Goal: Transaction & Acquisition: Purchase product/service

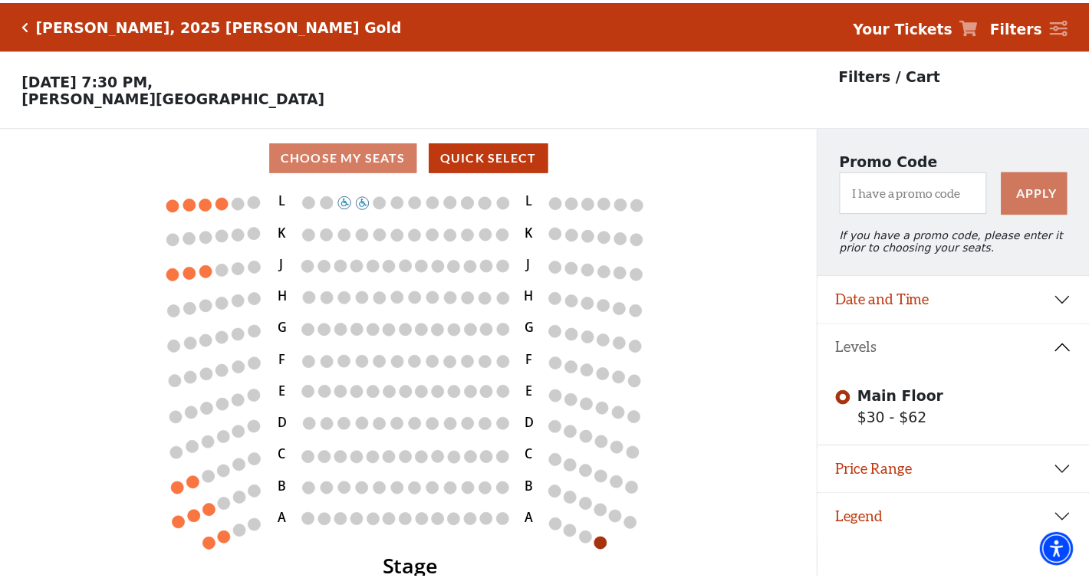
scroll to position [32, 0]
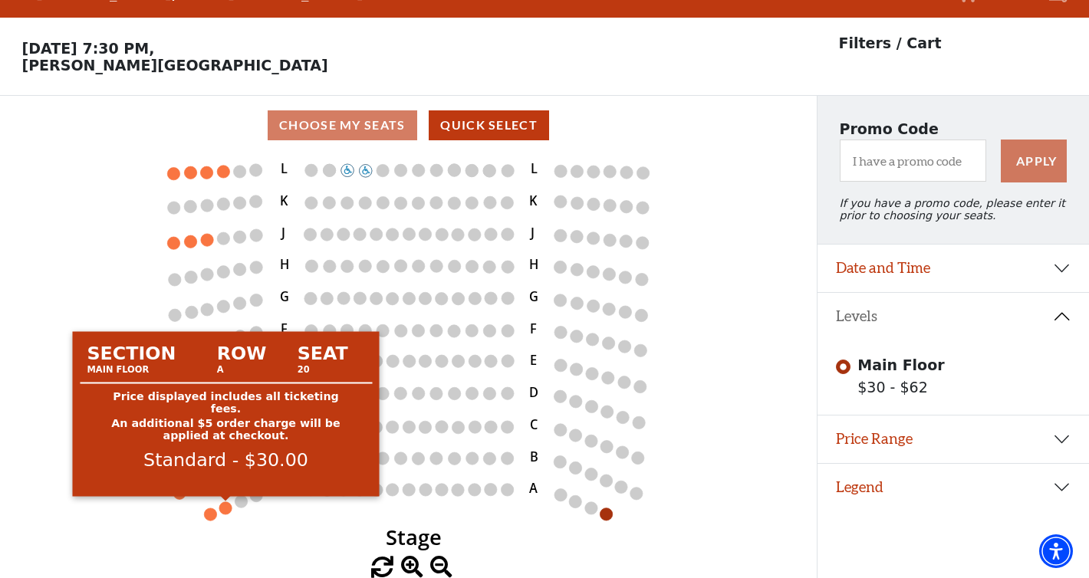
click at [224, 504] on circle at bounding box center [225, 507] width 12 height 12
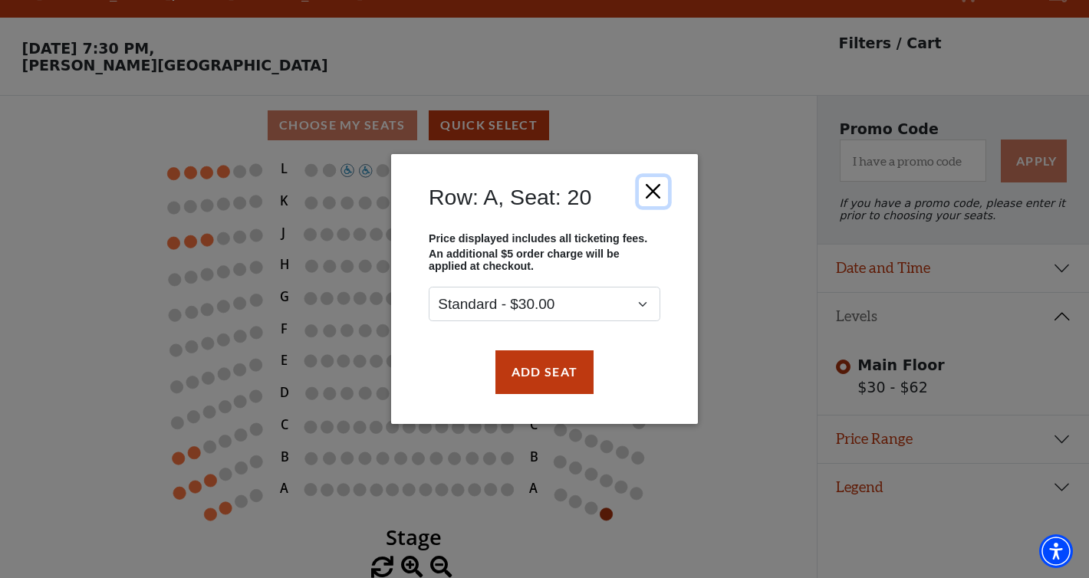
click at [652, 186] on button "Close" at bounding box center [653, 191] width 29 height 29
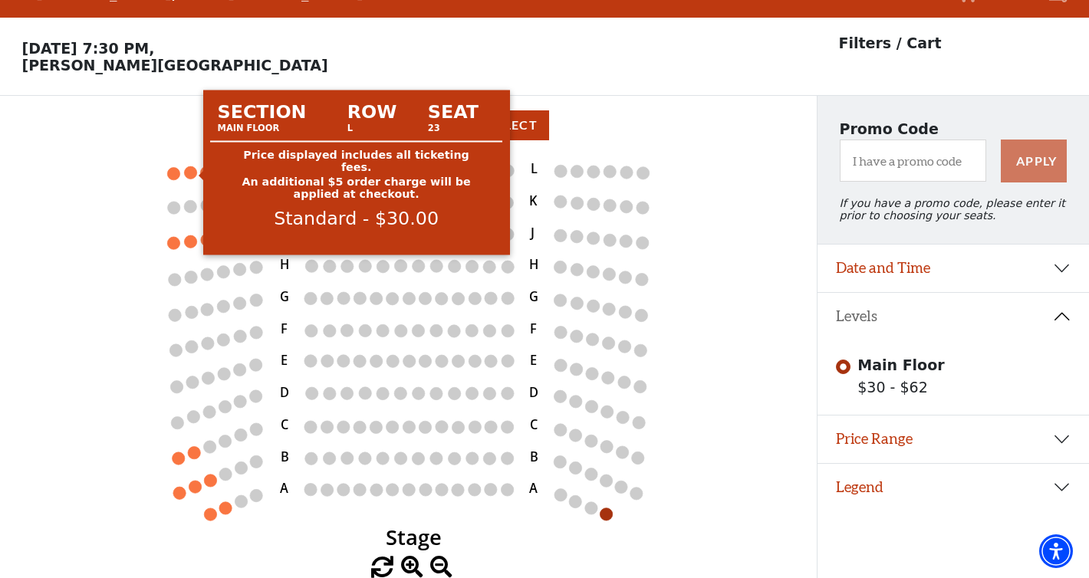
click at [192, 173] on circle at bounding box center [191, 172] width 12 height 12
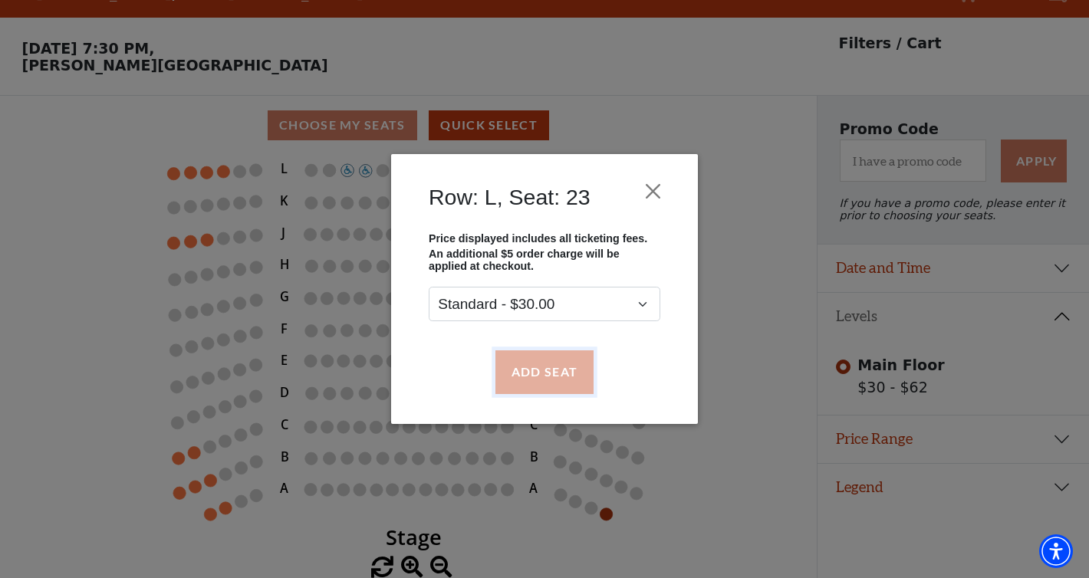
click at [542, 380] on button "Add Seat" at bounding box center [544, 371] width 98 height 43
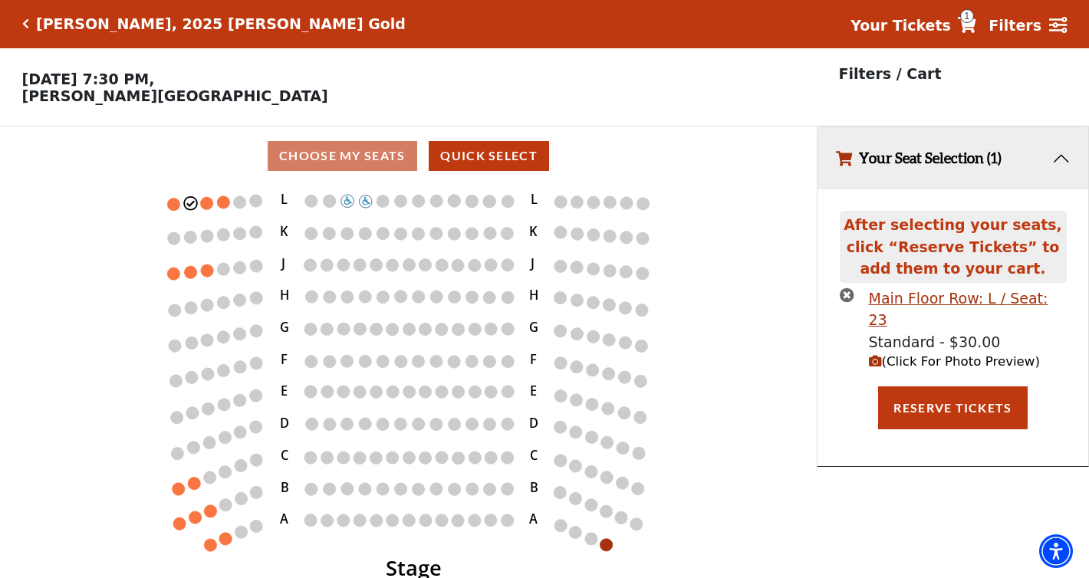
scroll to position [0, 0]
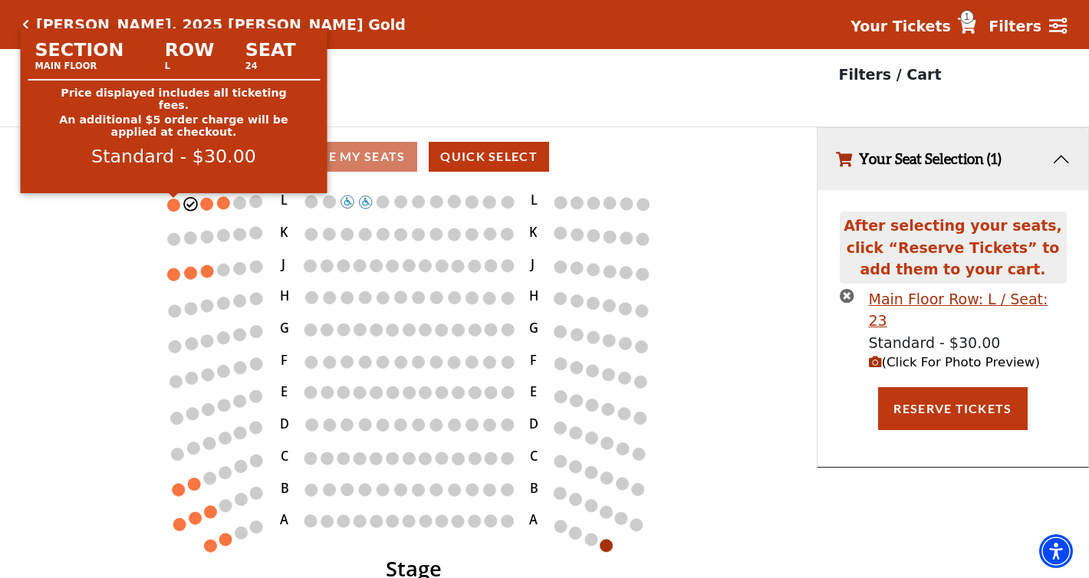
click at [174, 202] on circle at bounding box center [174, 205] width 12 height 12
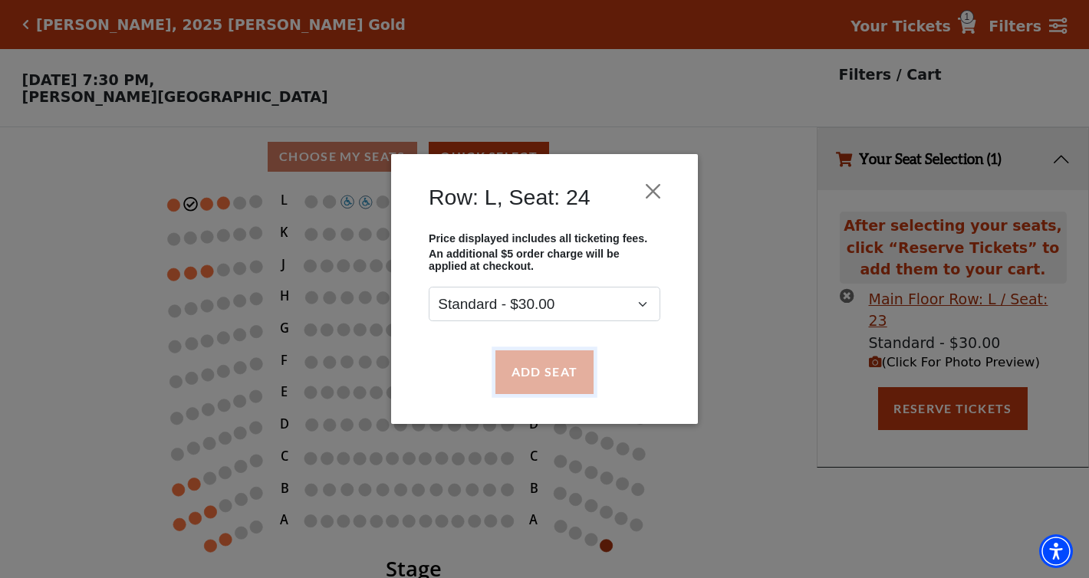
click at [524, 365] on button "Add Seat" at bounding box center [544, 371] width 98 height 43
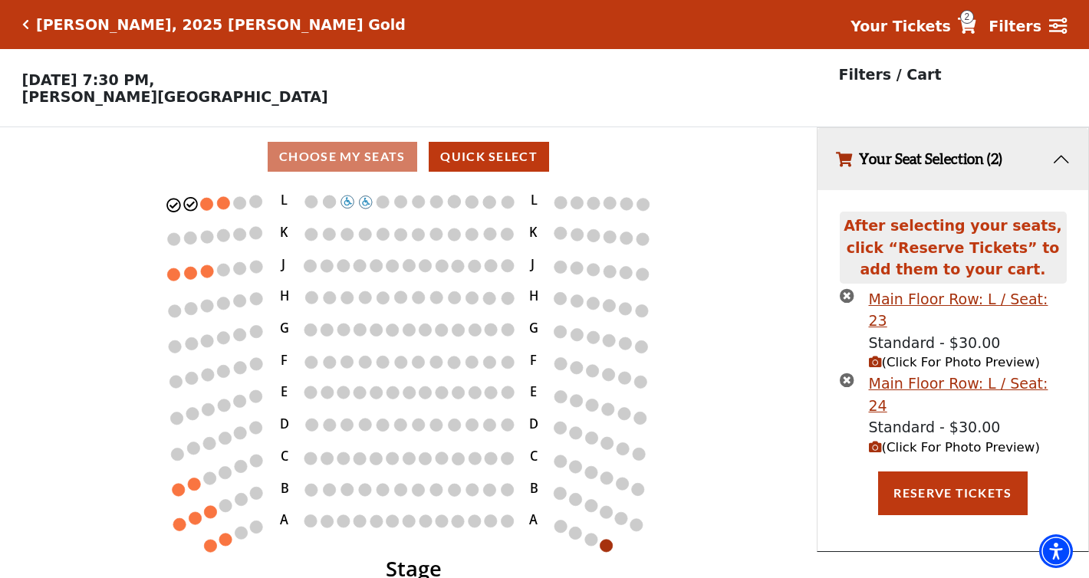
scroll to position [32, 0]
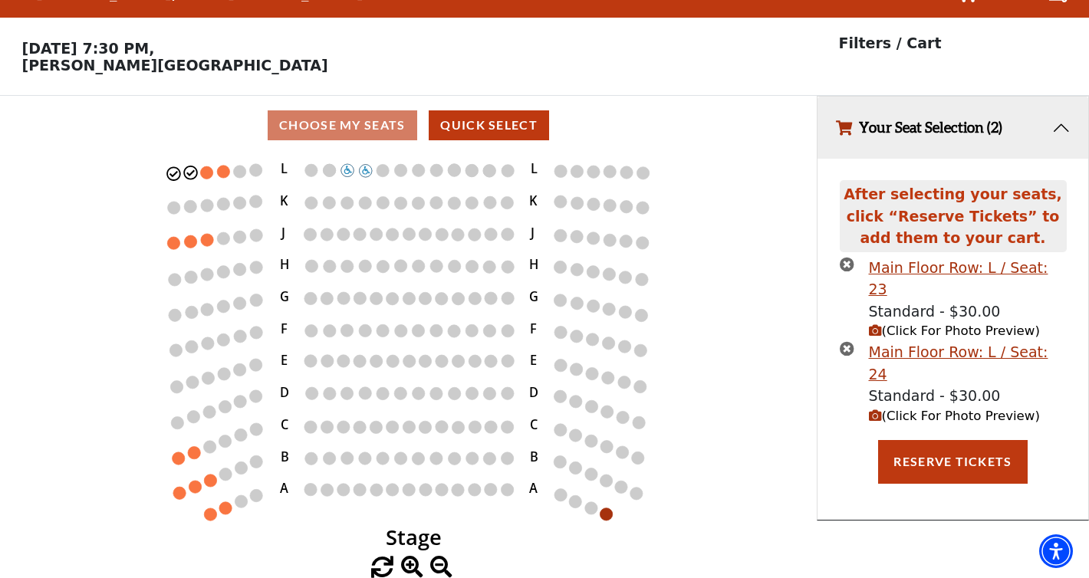
click at [935, 409] on span "(Click For Photo Preview)" at bounding box center [954, 416] width 171 height 15
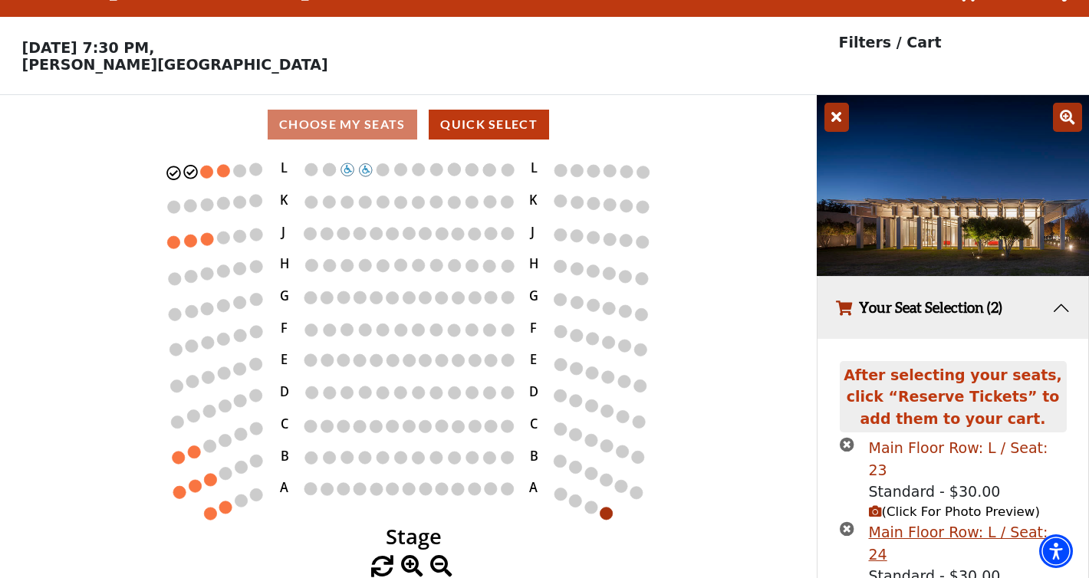
scroll to position [113, 0]
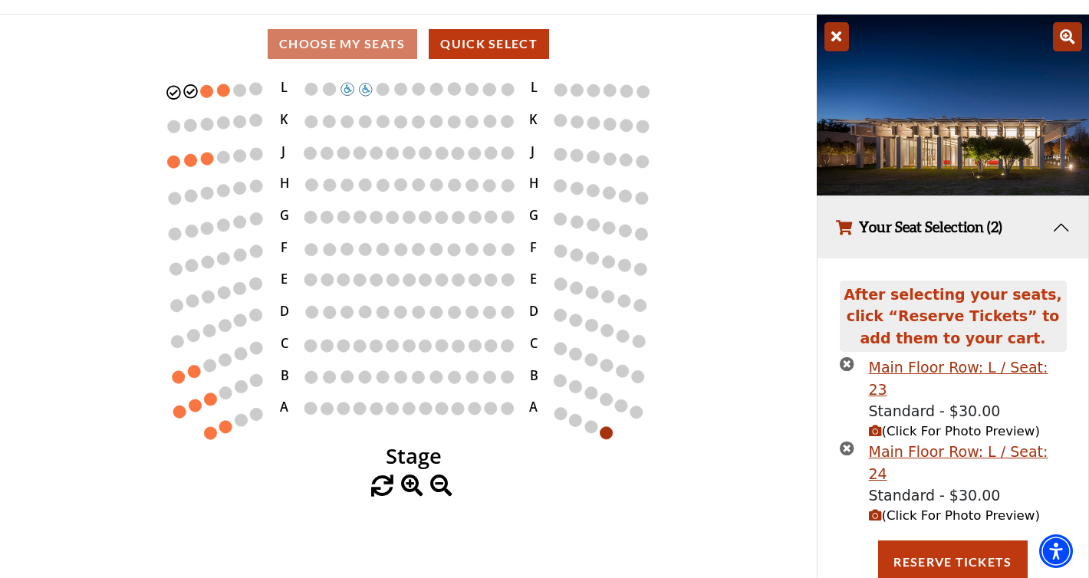
click at [1058, 228] on button "Your Seat Selection (2)" at bounding box center [952, 227] width 271 height 62
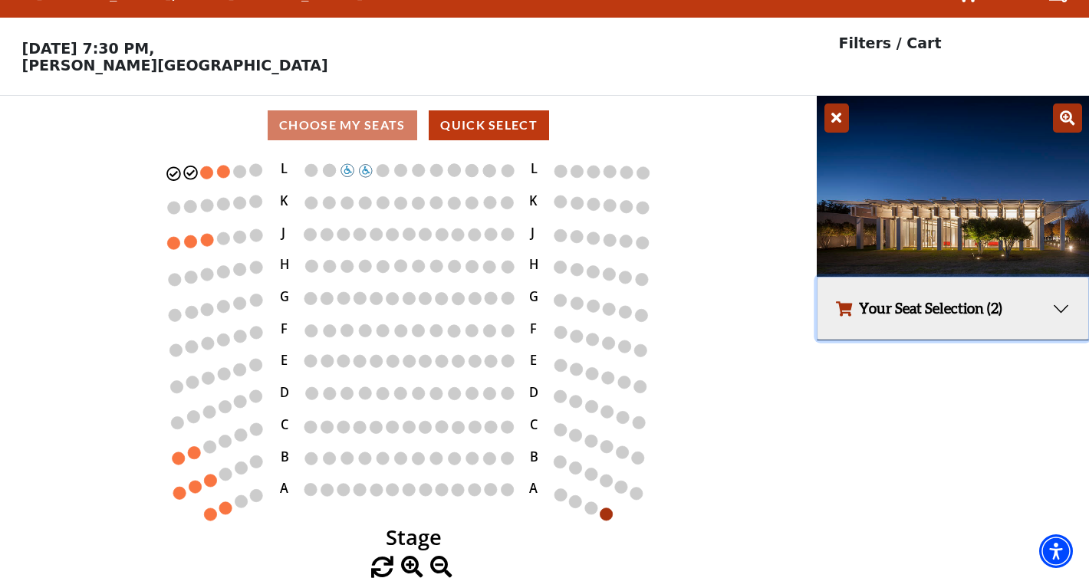
scroll to position [32, 0]
click at [835, 117] on icon at bounding box center [836, 118] width 25 height 29
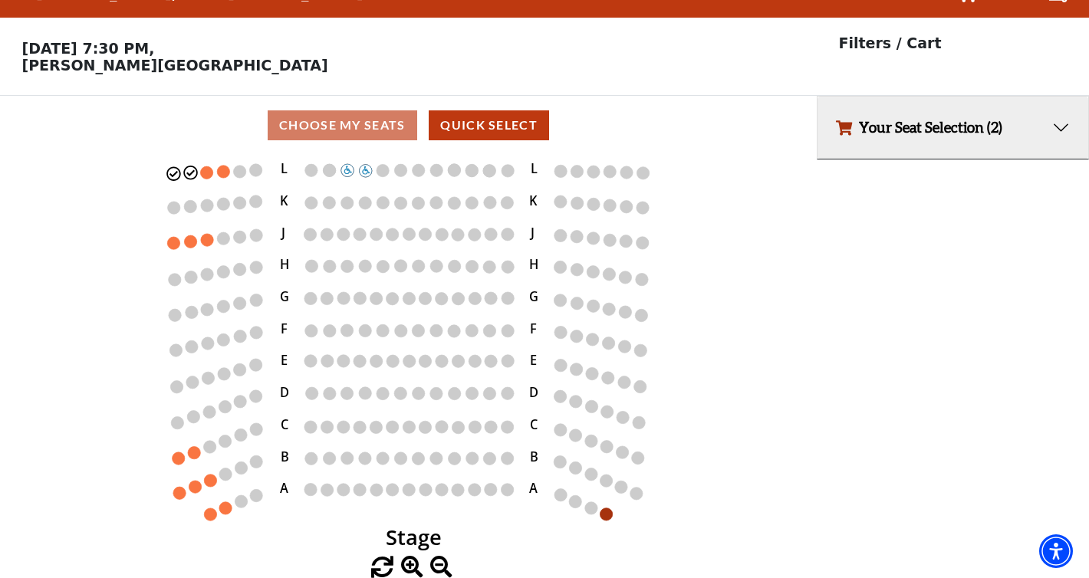
scroll to position [0, 0]
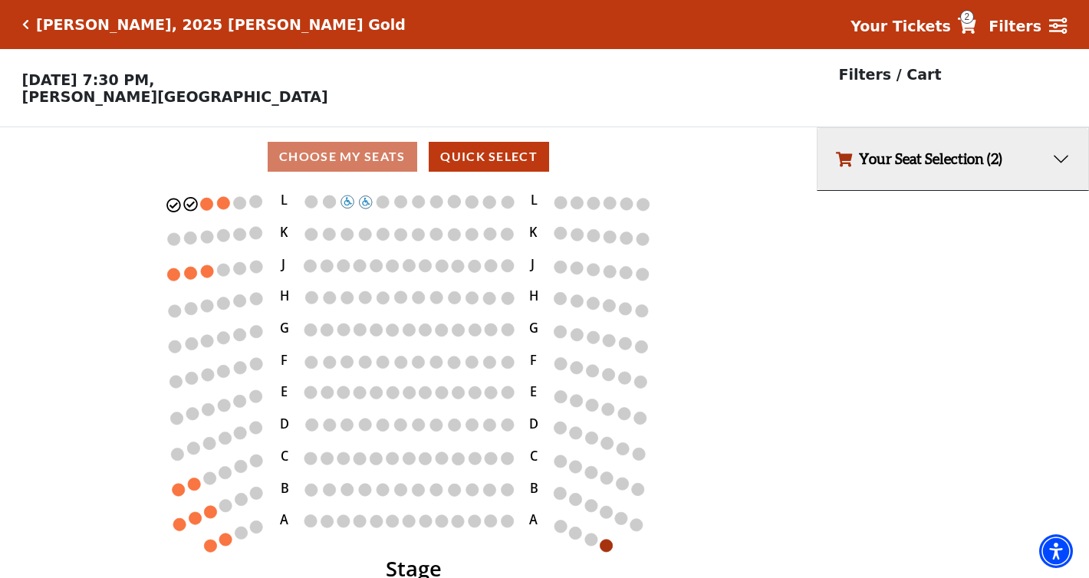
click at [25, 22] on icon "Click here to go back to filters" at bounding box center [25, 24] width 7 height 11
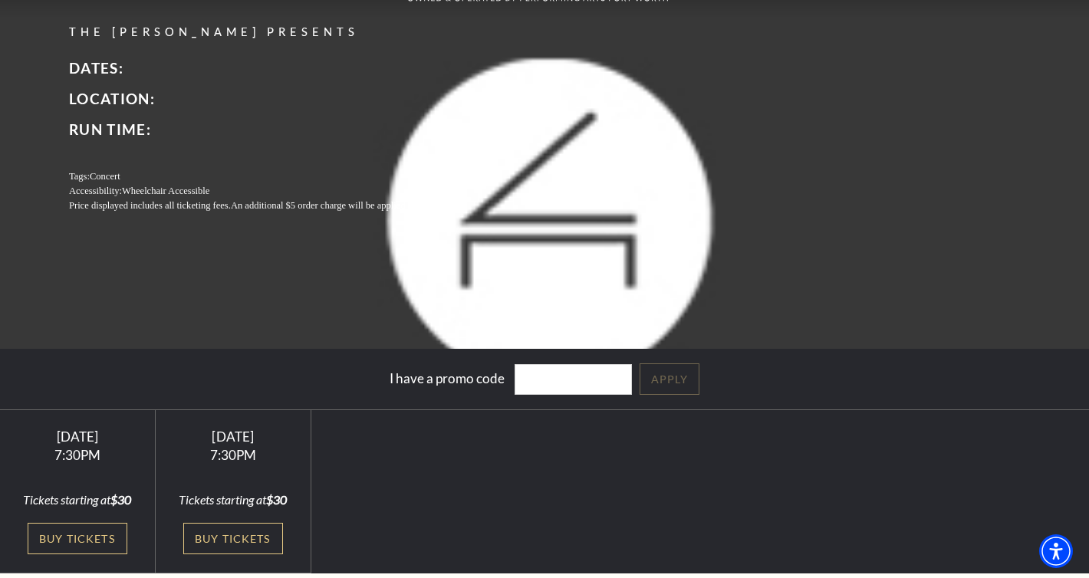
scroll to position [49, 0]
